Goal: Find contact information: Find contact information

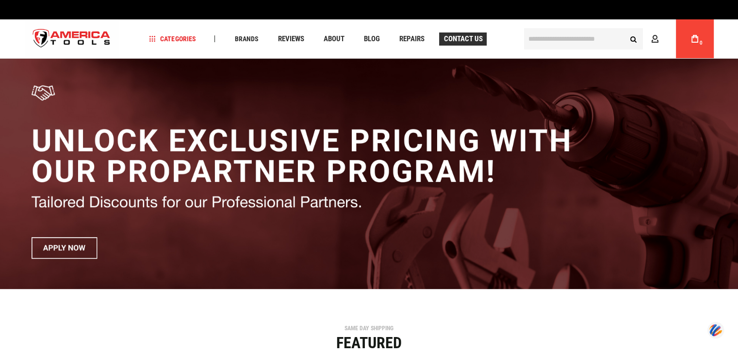
click at [463, 33] on link "Contact Us" at bounding box center [463, 39] width 48 height 13
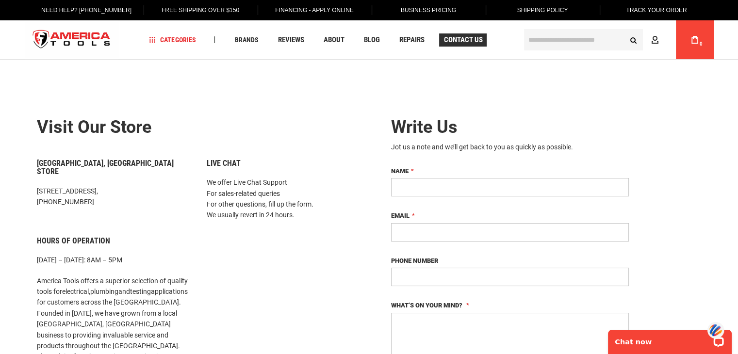
click at [466, 39] on span "Contact Us" at bounding box center [462, 39] width 39 height 7
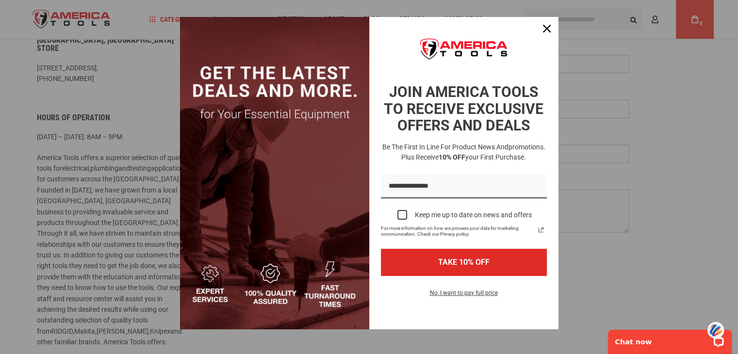
scroll to position [20, 0]
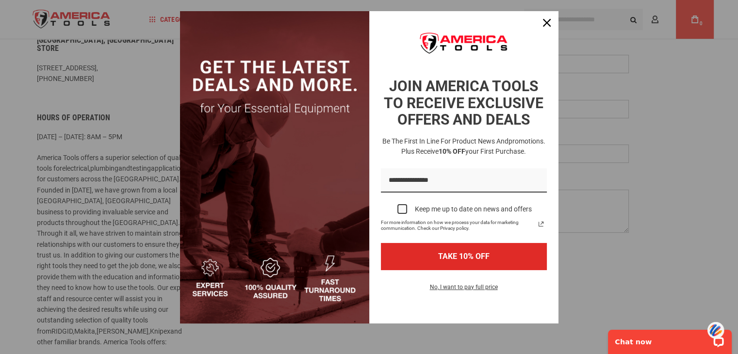
click at [198, 263] on img "Marketing offer form" at bounding box center [274, 167] width 189 height 312
click at [207, 263] on img "Marketing offer form" at bounding box center [274, 167] width 189 height 312
click at [543, 18] on div "Close" at bounding box center [547, 23] width 16 height 16
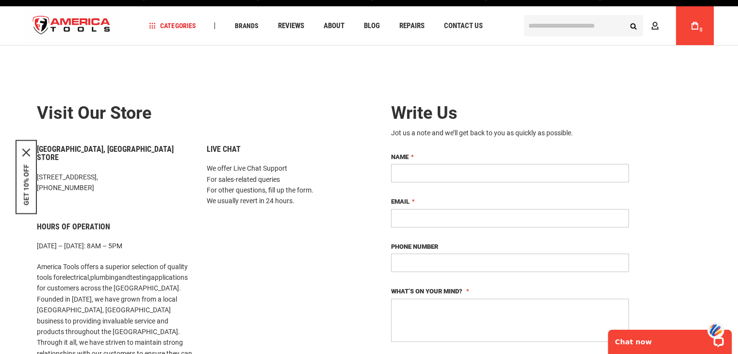
scroll to position [0, 0]
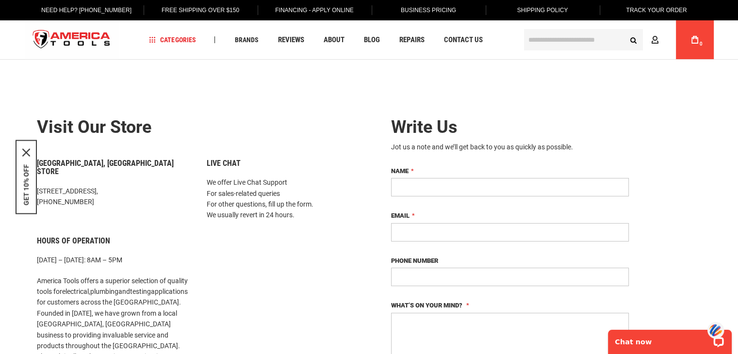
click at [157, 98] on div "Contact Us in Miami FL – America Tools Write Us Jot us a note and we’ll get bac…" at bounding box center [368, 344] width 703 height 530
